Goal: Task Accomplishment & Management: Use online tool/utility

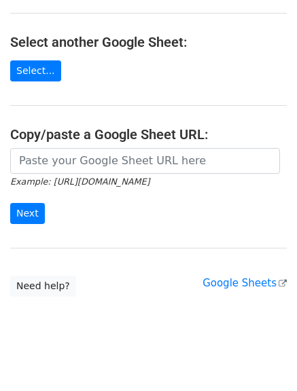
scroll to position [136, 0]
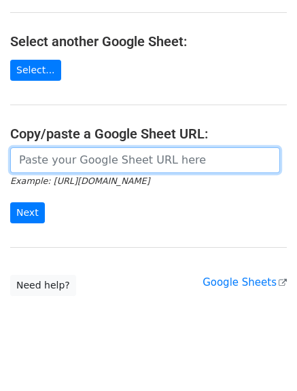
click at [88, 159] on input "url" at bounding box center [144, 160] width 269 height 26
paste input "https://docs.google.com/spreadsheets/d/11PD7rzLhXgc_Rv0ISZmgXdtp_fjhg-kIxrUqWje…"
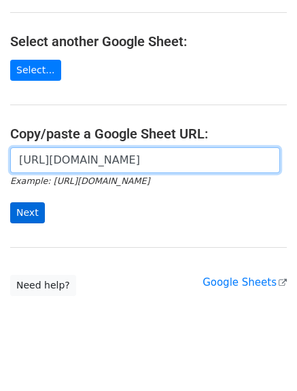
type input "https://docs.google.com/spreadsheets/d/11PD7rzLhXgc_Rv0ISZmgXdtp_fjhg-kIxrUqWje…"
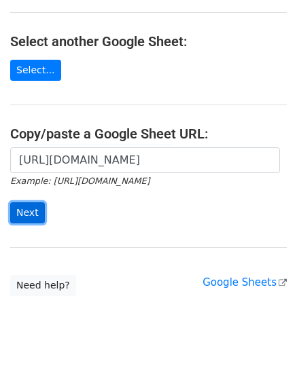
click at [32, 212] on input "Next" at bounding box center [27, 212] width 35 height 21
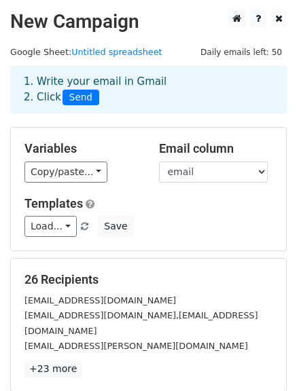
scroll to position [136, 0]
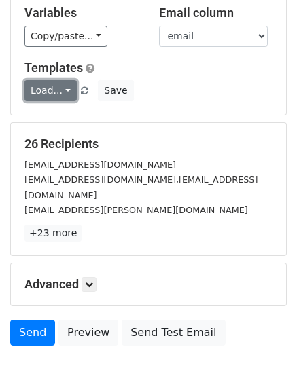
click at [61, 91] on link "Load..." at bounding box center [50, 90] width 52 height 21
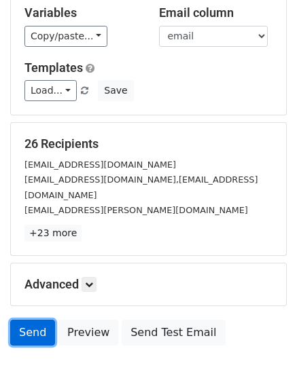
click at [31, 320] on link "Send" at bounding box center [32, 333] width 45 height 26
